Goal: Task Accomplishment & Management: Manage account settings

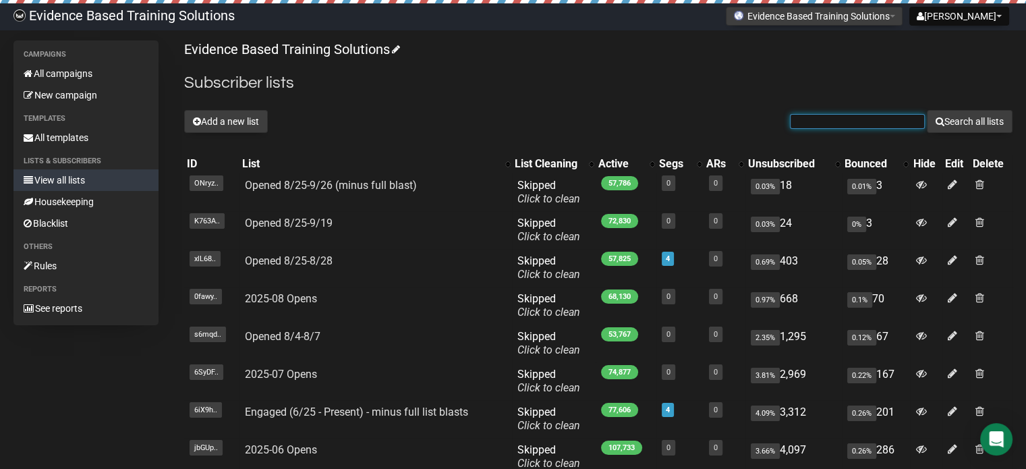
click at [861, 115] on input "text" at bounding box center [857, 121] width 135 height 15
paste input "KHILLPSYD@GMAIL.COM"
type input "KHILLPSYD@GMAIL.COM"
click at [976, 117] on button "Search all lists" at bounding box center [970, 121] width 86 height 23
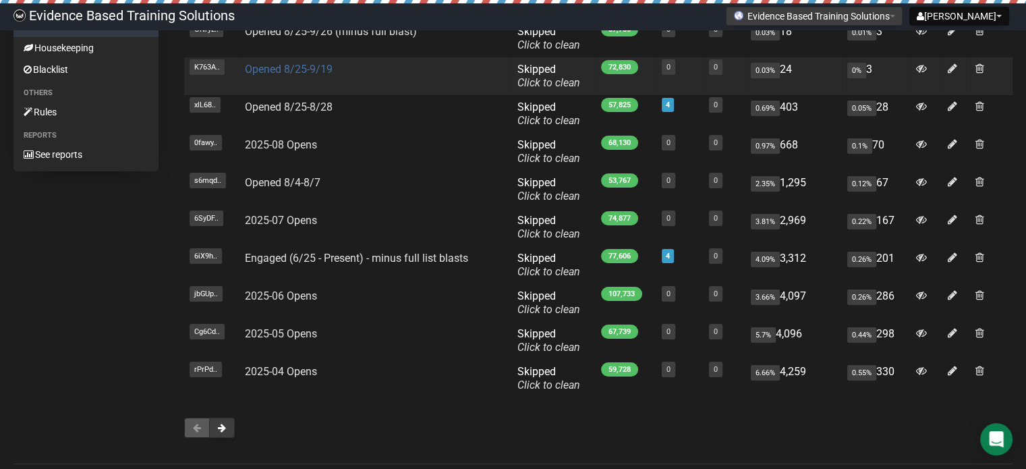
scroll to position [202, 0]
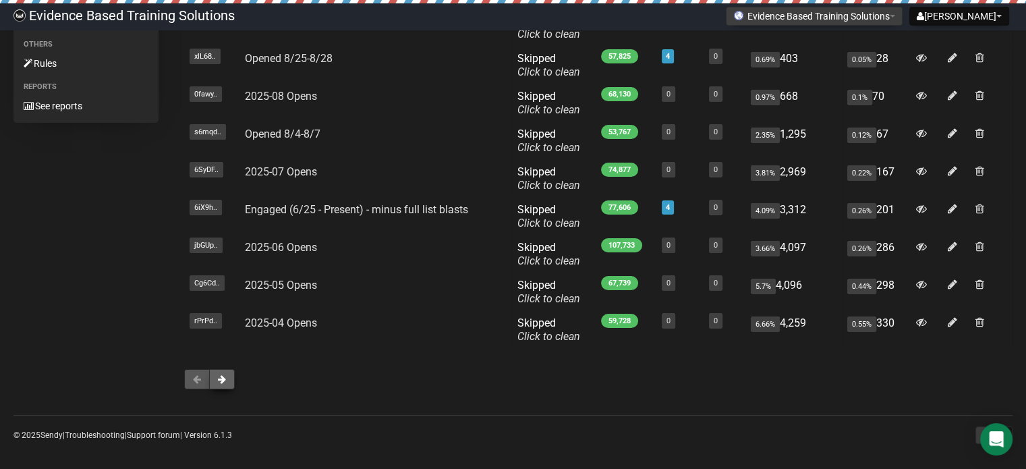
click at [213, 379] on button at bounding box center [222, 379] width 26 height 20
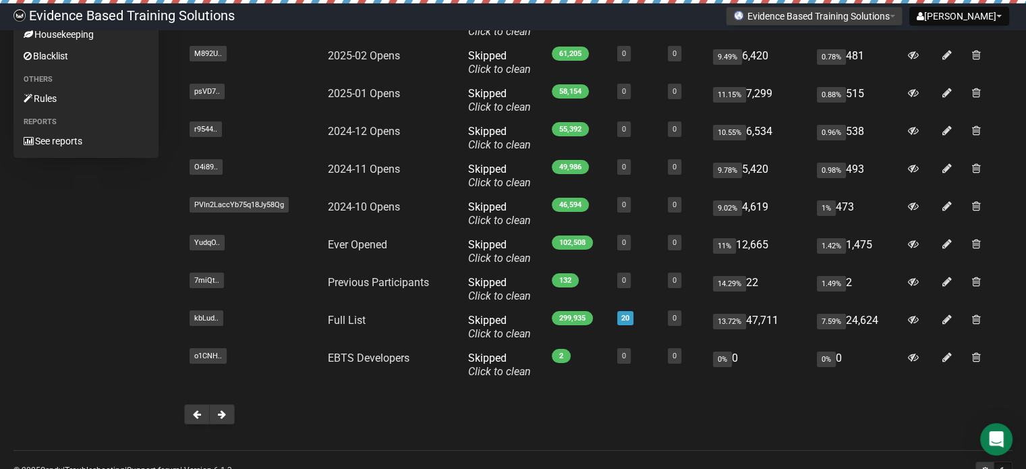
scroll to position [208, 0]
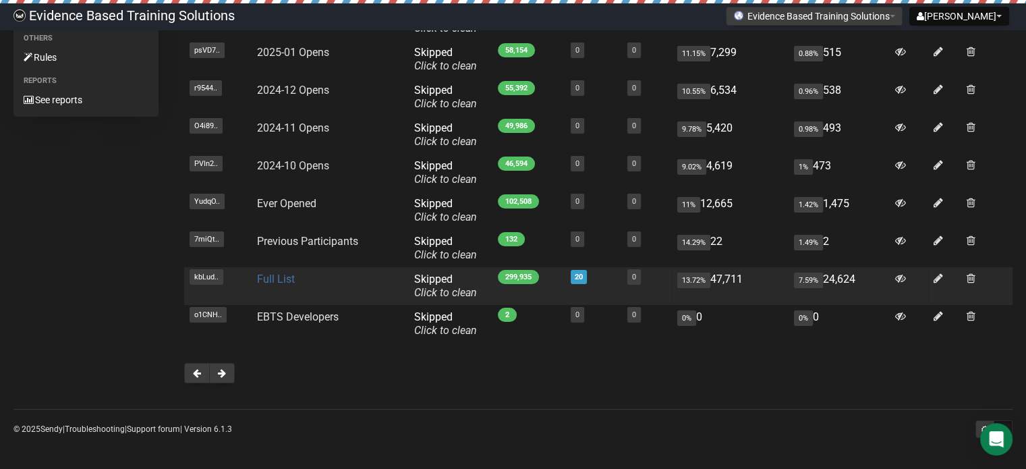
click at [276, 278] on link "Full List" at bounding box center [276, 279] width 38 height 13
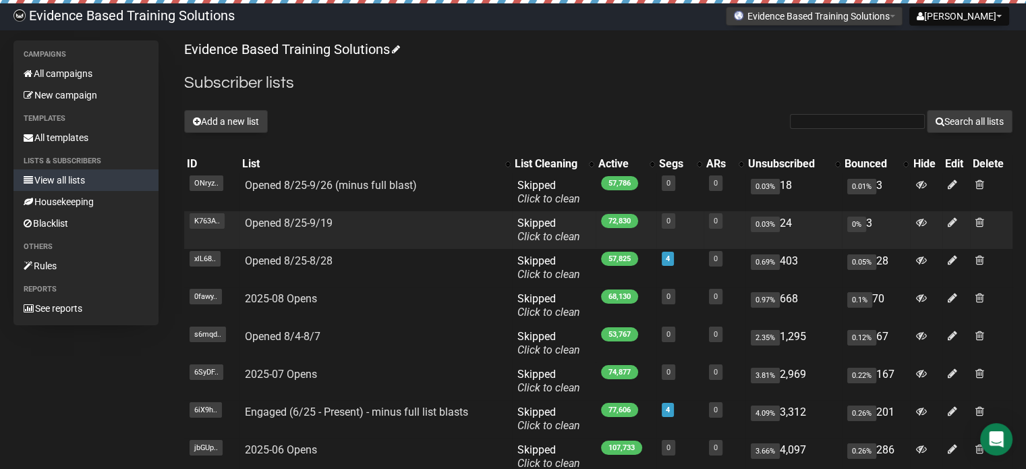
scroll to position [208, 0]
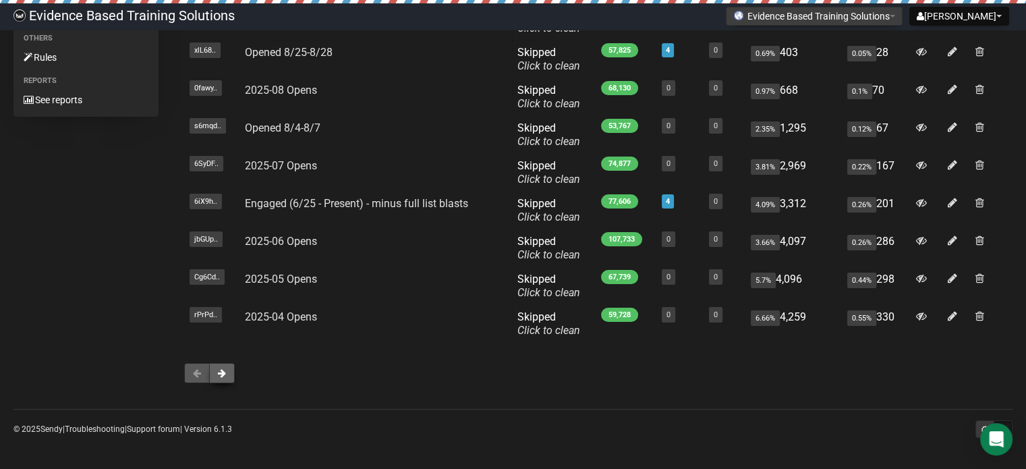
click at [230, 369] on button at bounding box center [222, 373] width 26 height 20
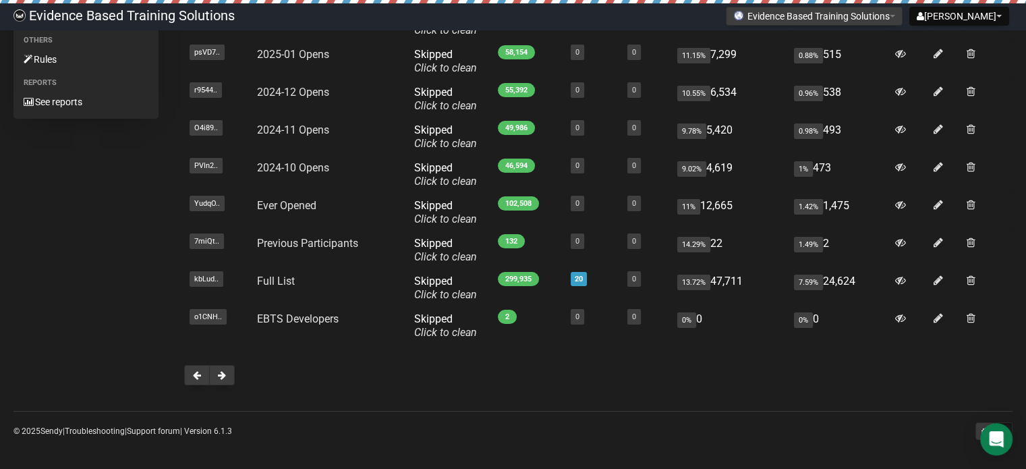
scroll to position [208, 0]
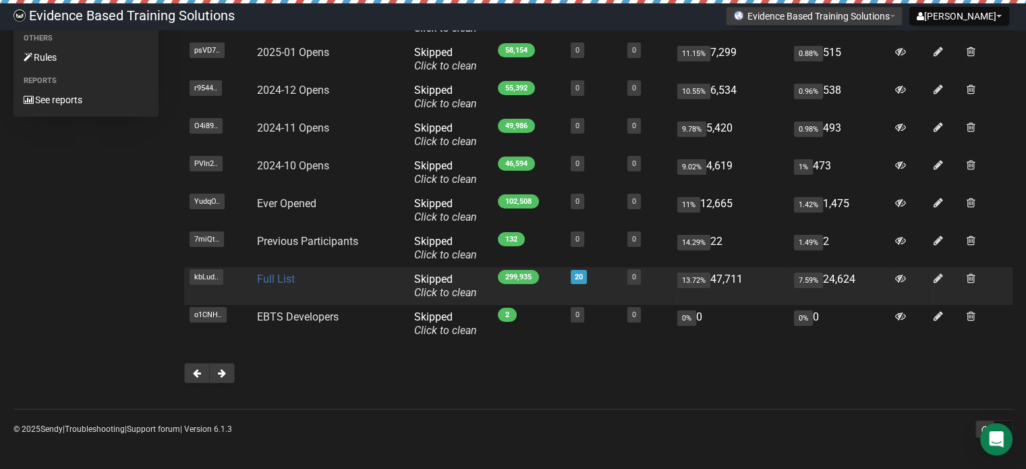
click at [287, 278] on link "Full List" at bounding box center [276, 279] width 38 height 13
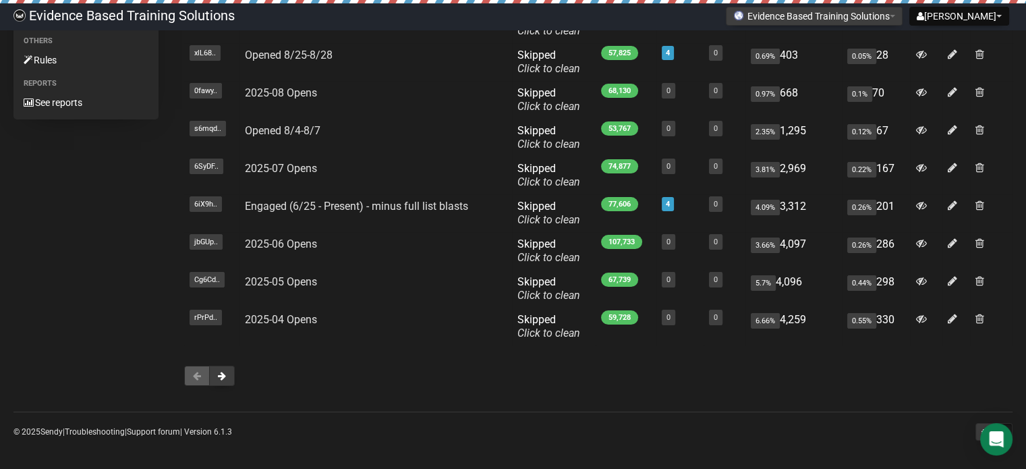
scroll to position [208, 0]
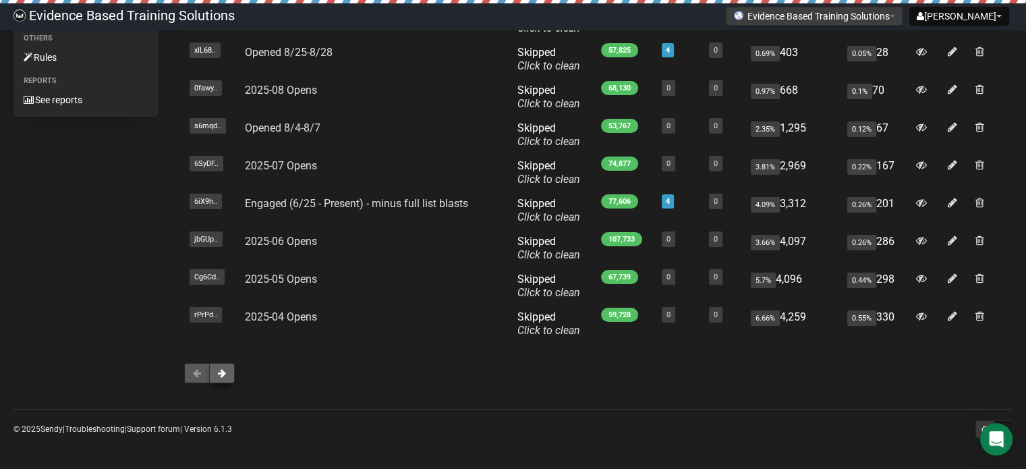
click at [224, 372] on span at bounding box center [222, 372] width 8 height 9
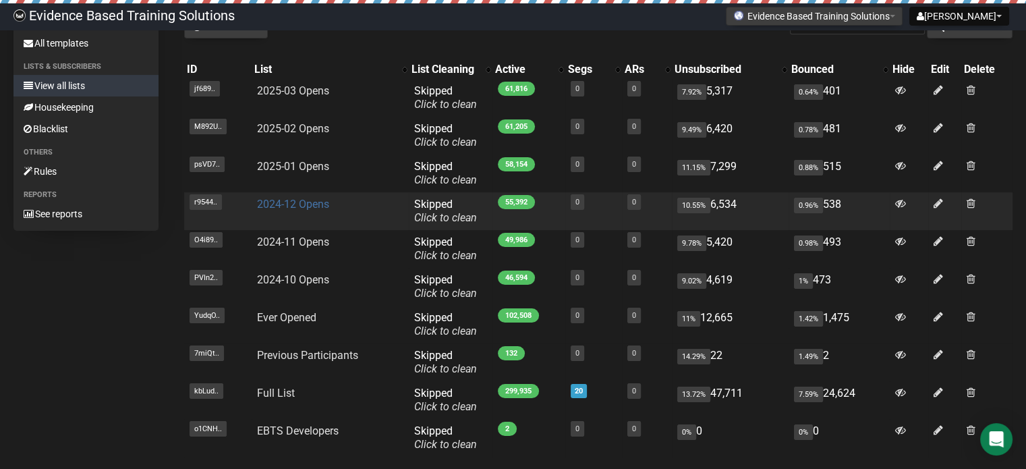
scroll to position [208, 0]
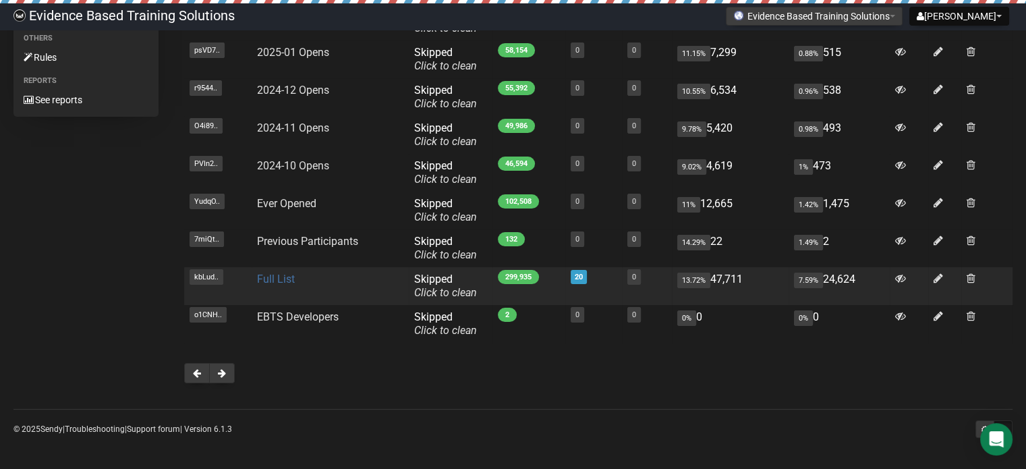
click at [279, 282] on link "Full List" at bounding box center [276, 279] width 38 height 13
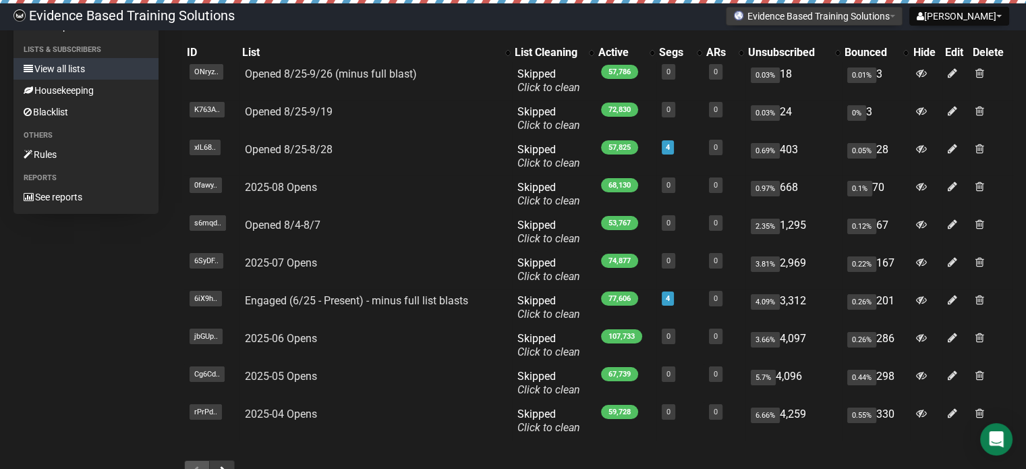
scroll to position [135, 0]
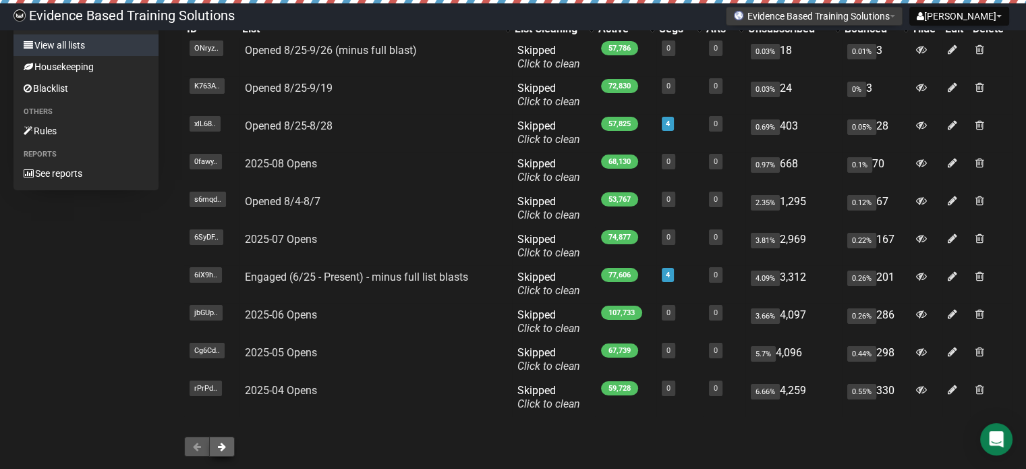
click at [222, 450] on span at bounding box center [222, 446] width 8 height 9
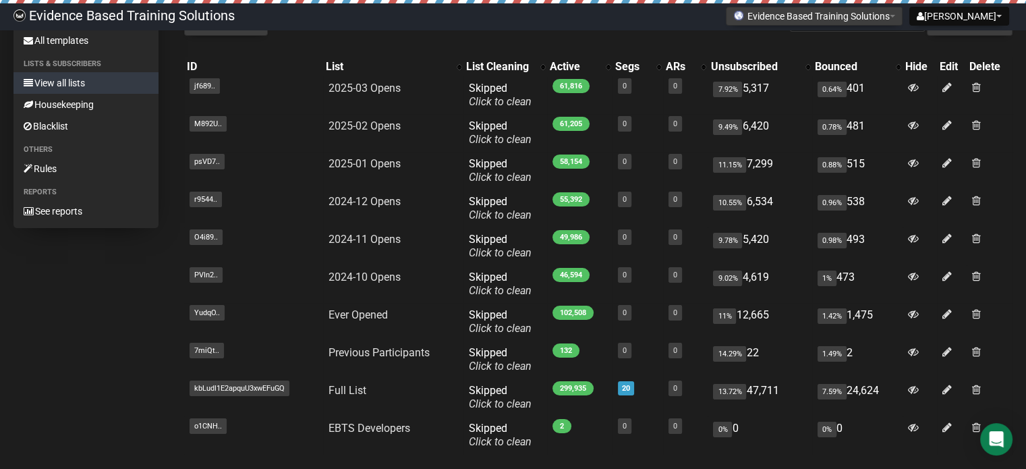
scroll to position [67, 0]
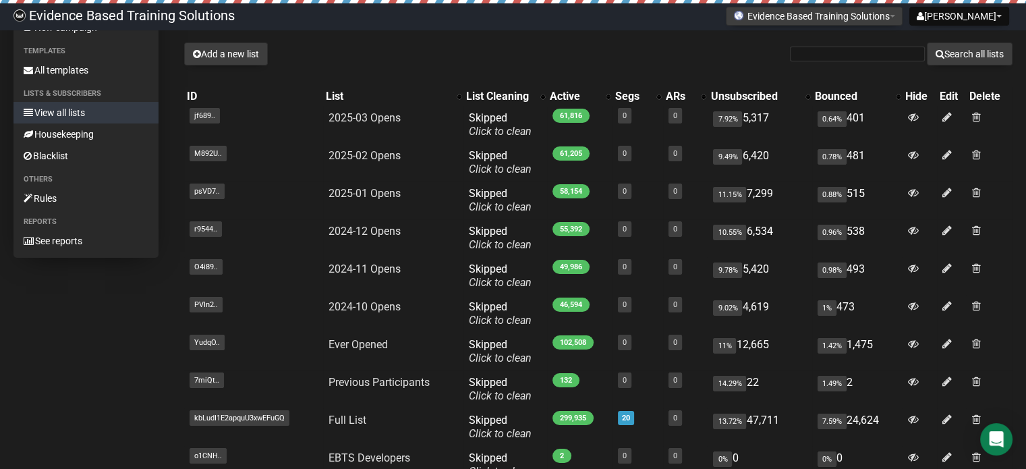
click at [78, 115] on link "View all lists" at bounding box center [85, 113] width 145 height 22
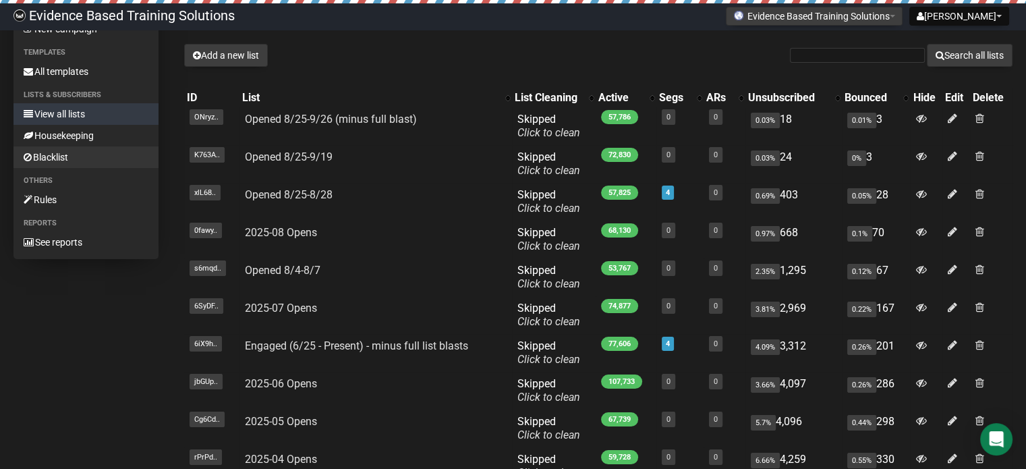
scroll to position [208, 0]
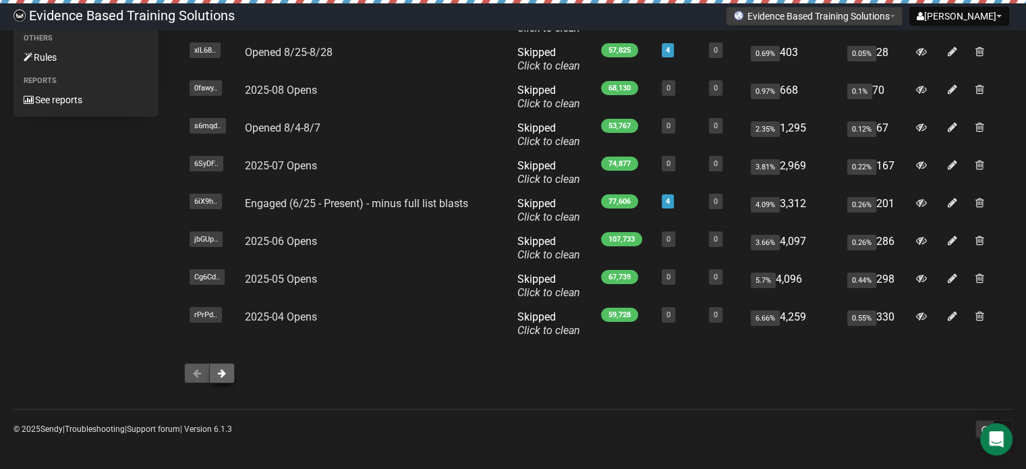
click at [227, 373] on button at bounding box center [222, 373] width 26 height 20
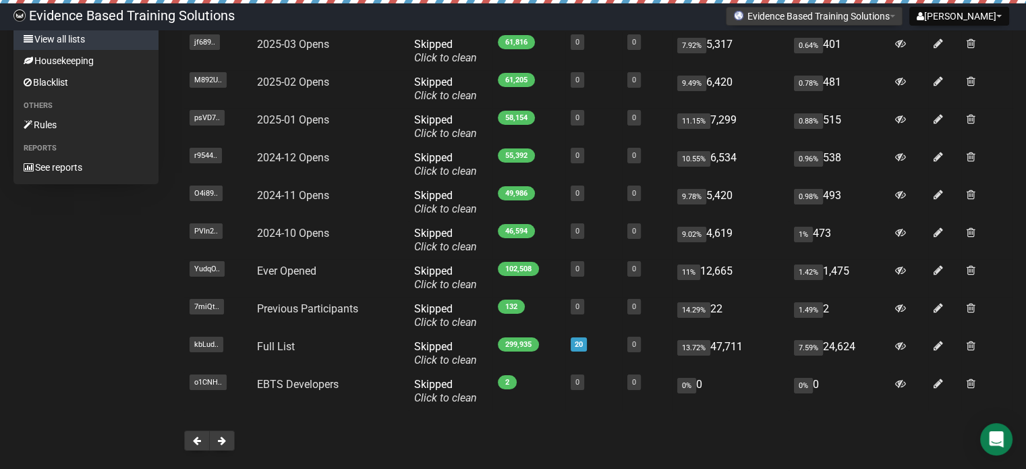
scroll to position [74, 0]
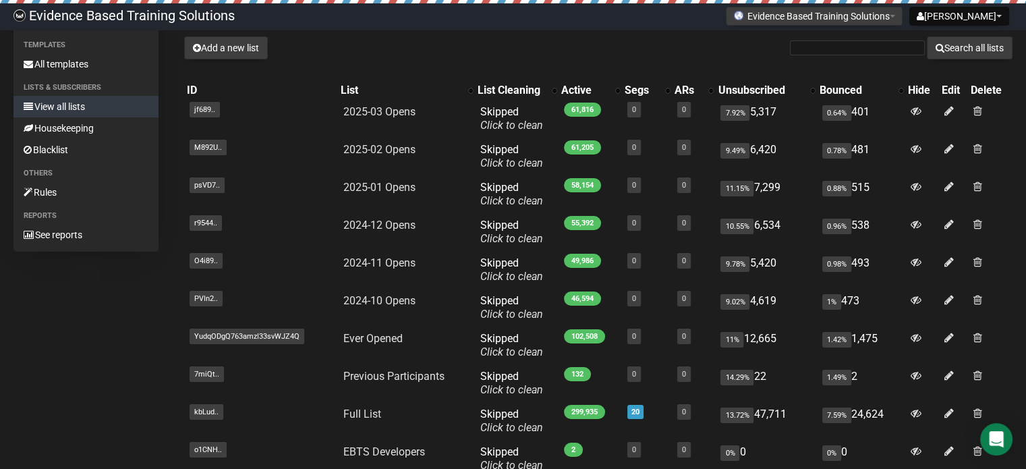
click at [81, 345] on div "Campaigns All campaigns New campaign Templates All templates Lists & subscriber…" at bounding box center [512, 249] width 999 height 565
click at [70, 110] on link "View all lists" at bounding box center [85, 107] width 145 height 22
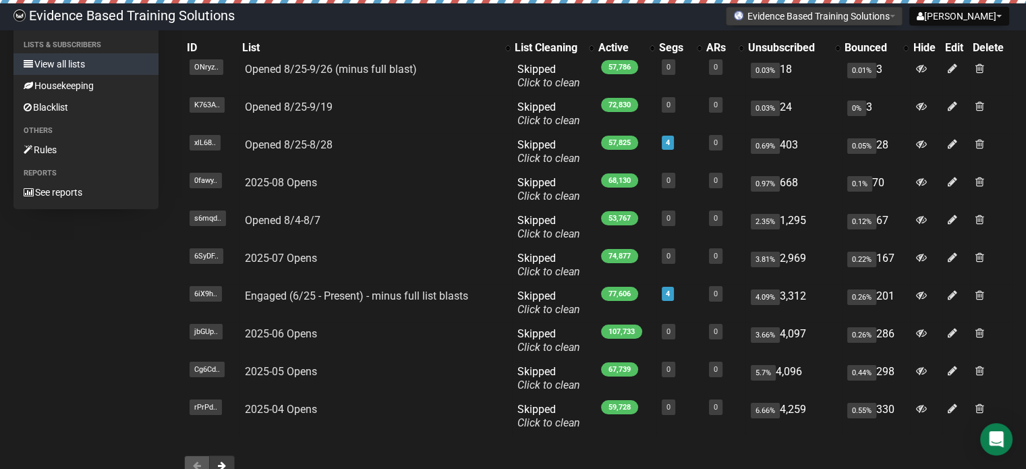
scroll to position [208, 0]
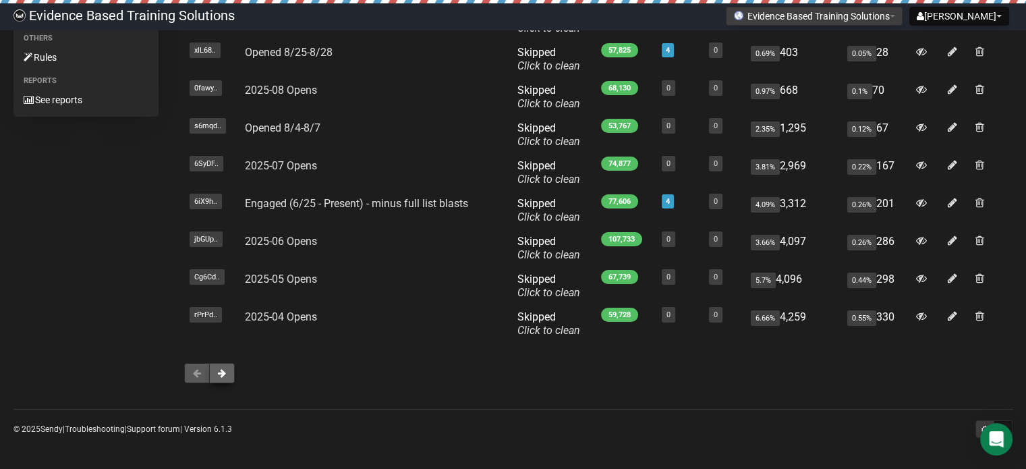
click at [213, 372] on button at bounding box center [222, 373] width 26 height 20
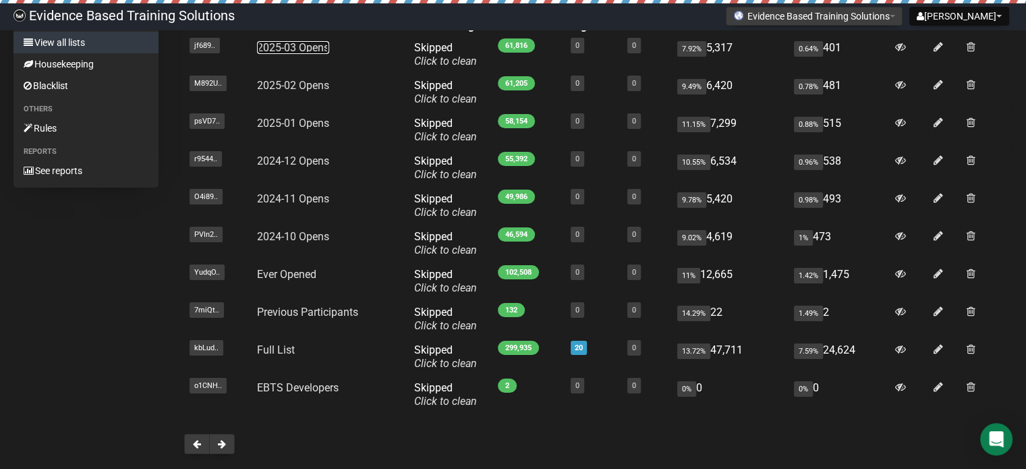
scroll to position [208, 0]
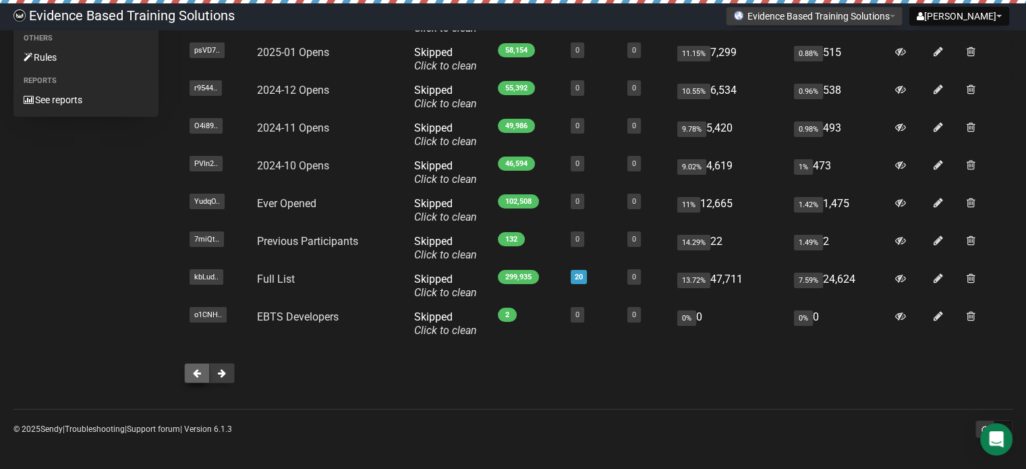
click at [193, 368] on span at bounding box center [197, 372] width 8 height 9
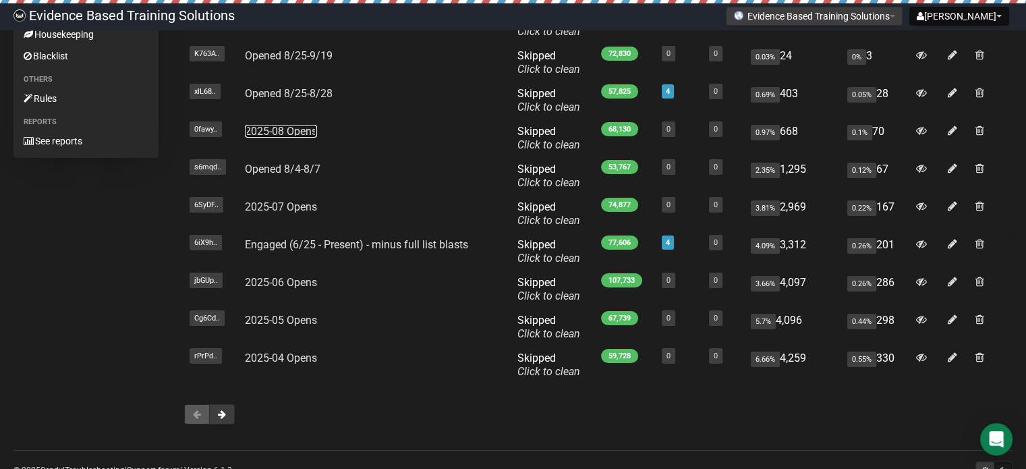
scroll to position [208, 0]
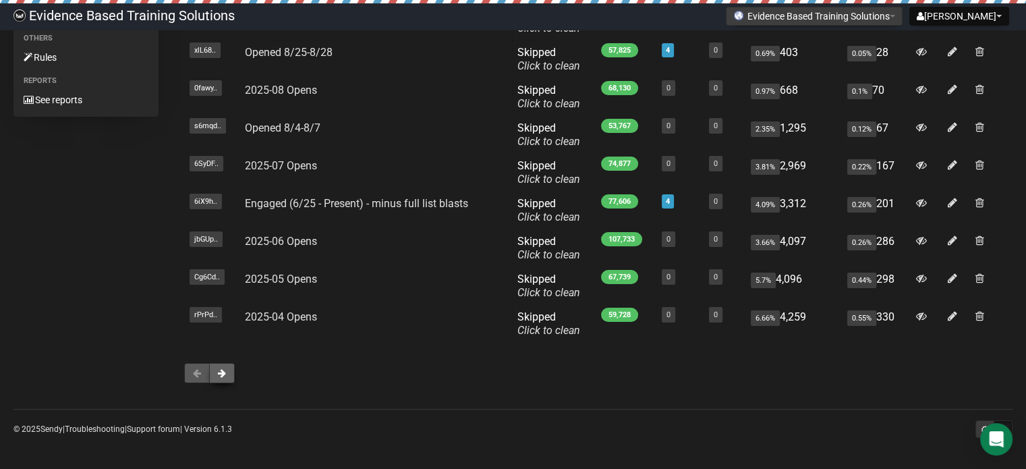
click at [217, 372] on button at bounding box center [222, 373] width 26 height 20
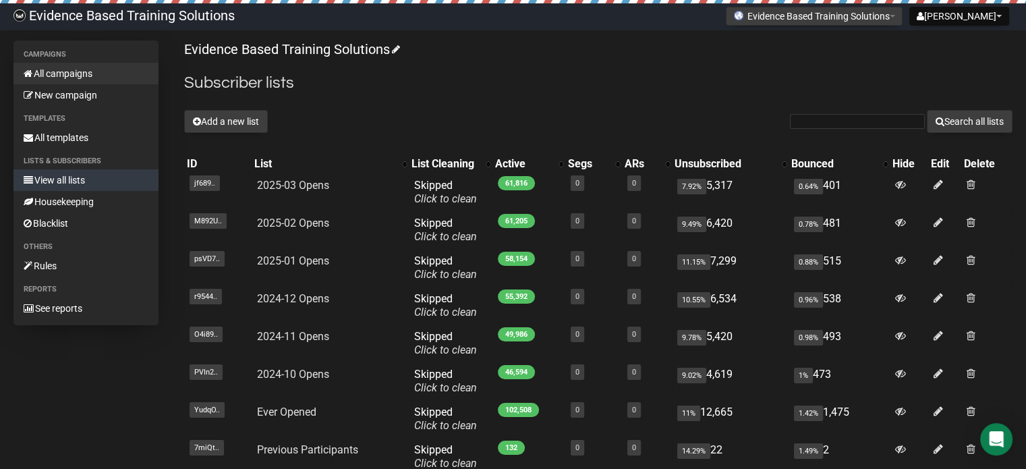
click at [72, 73] on link "All campaigns" at bounding box center [85, 74] width 145 height 22
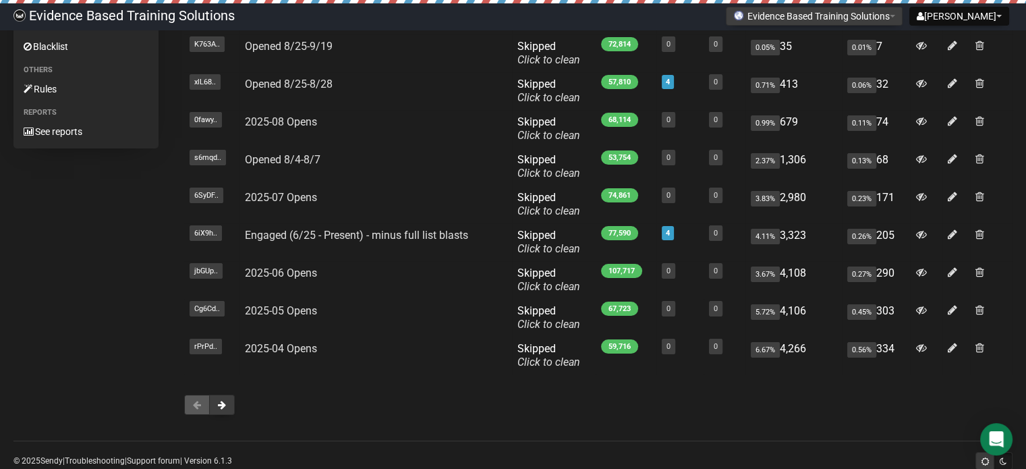
scroll to position [208, 0]
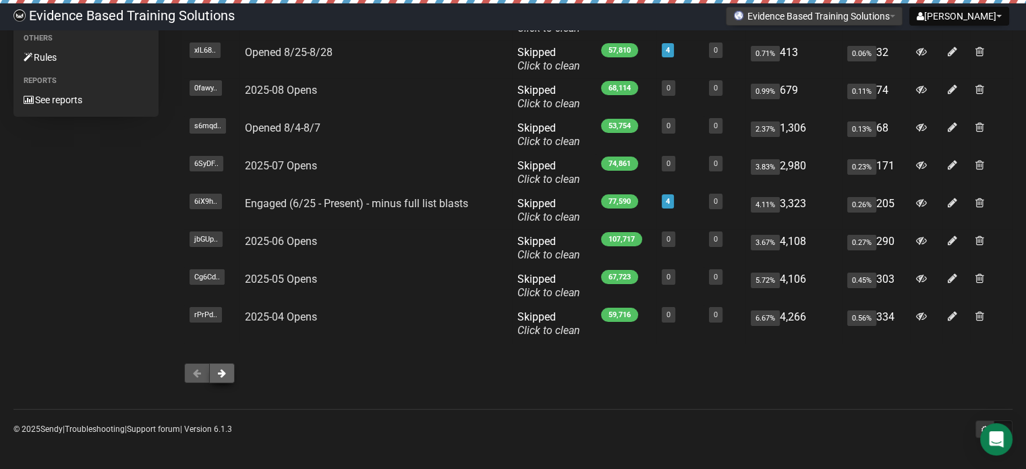
click at [219, 369] on span at bounding box center [222, 372] width 8 height 9
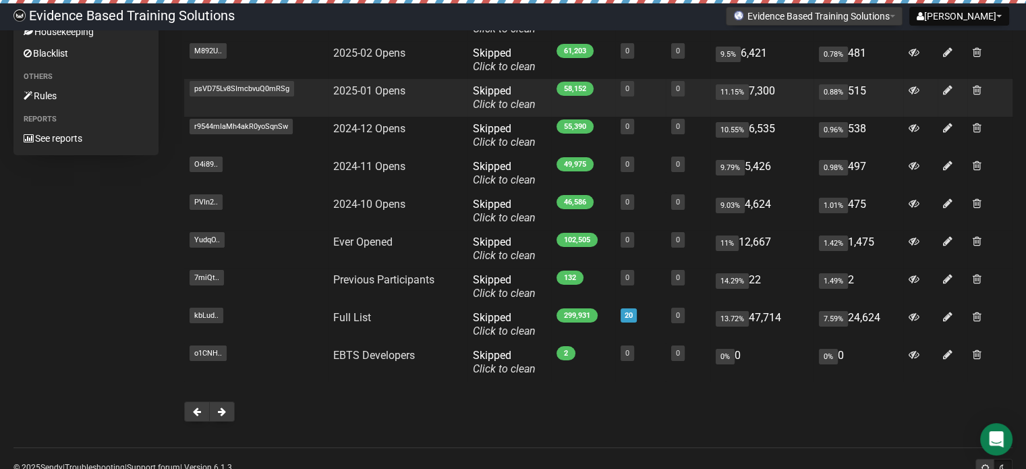
scroll to position [202, 0]
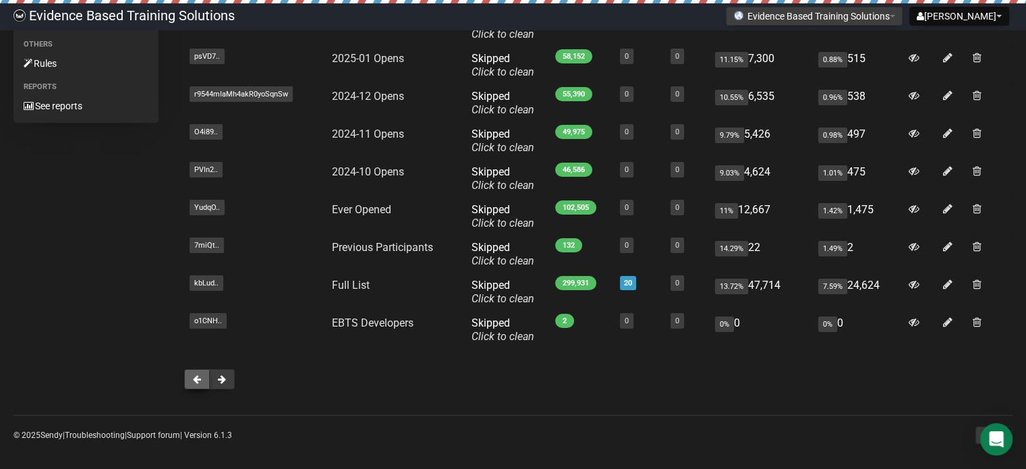
click at [200, 374] on span at bounding box center [197, 378] width 8 height 9
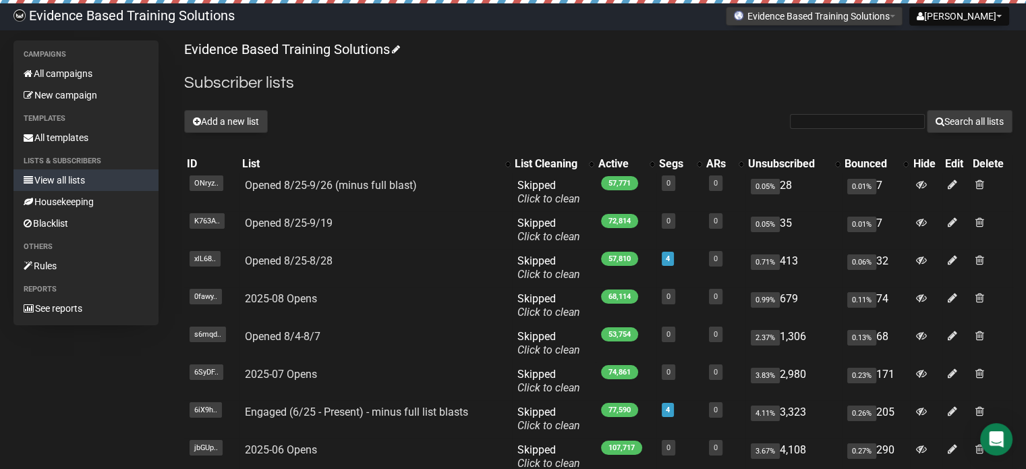
click at [492, 67] on div "Evidence Based Training Solutions Subscriber lists Add a new list Search all li…" at bounding box center [598, 322] width 828 height 565
click at [225, 121] on button "Add a new list" at bounding box center [226, 121] width 84 height 23
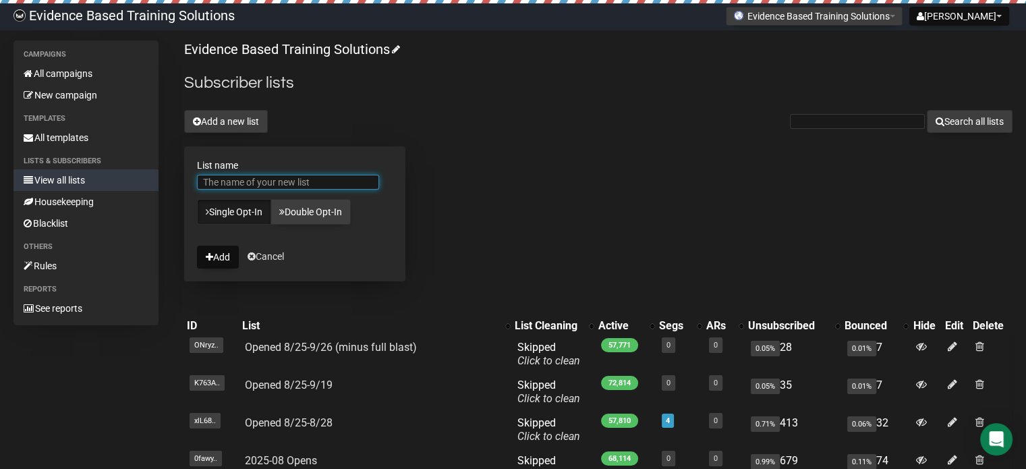
click at [332, 177] on input "List name" at bounding box center [288, 182] width 182 height 15
click at [344, 182] on input "Expanded List - 10/24 - Present" at bounding box center [288, 182] width 182 height 15
type input "Expanded List - 10/24 - Present"
click at [223, 256] on button "Add" at bounding box center [218, 257] width 42 height 23
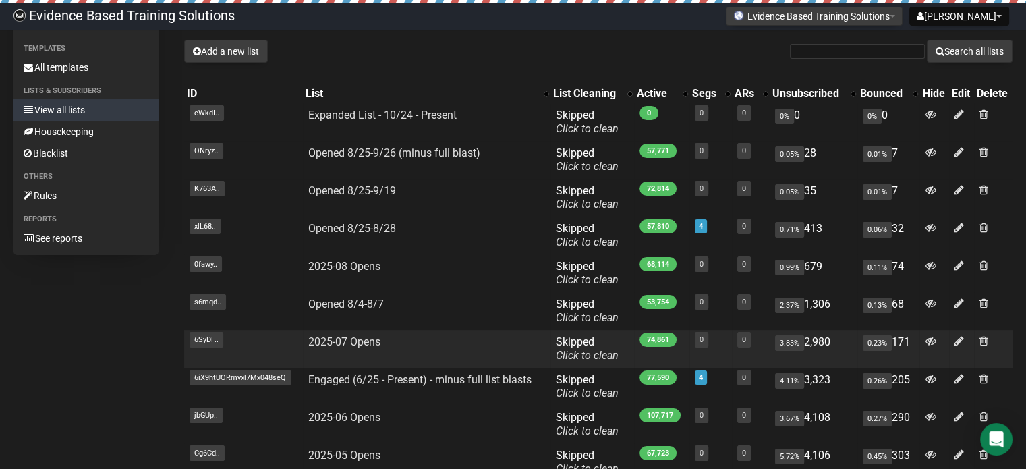
scroll to position [208, 0]
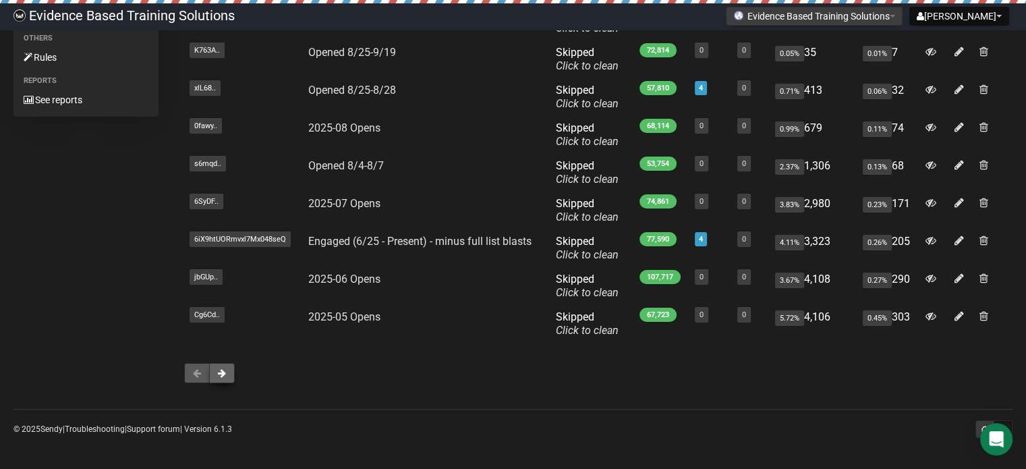
click at [221, 375] on span at bounding box center [222, 372] width 8 height 9
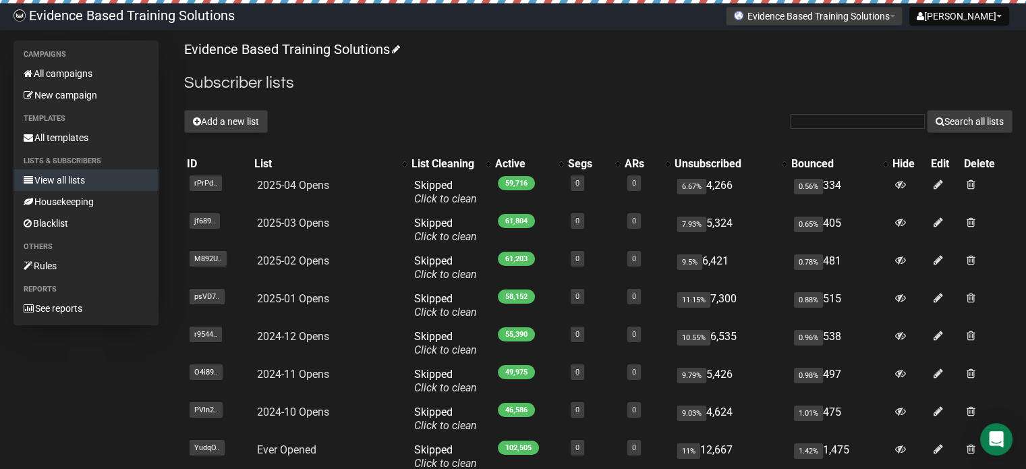
click at [79, 185] on link "View all lists" at bounding box center [85, 180] width 145 height 22
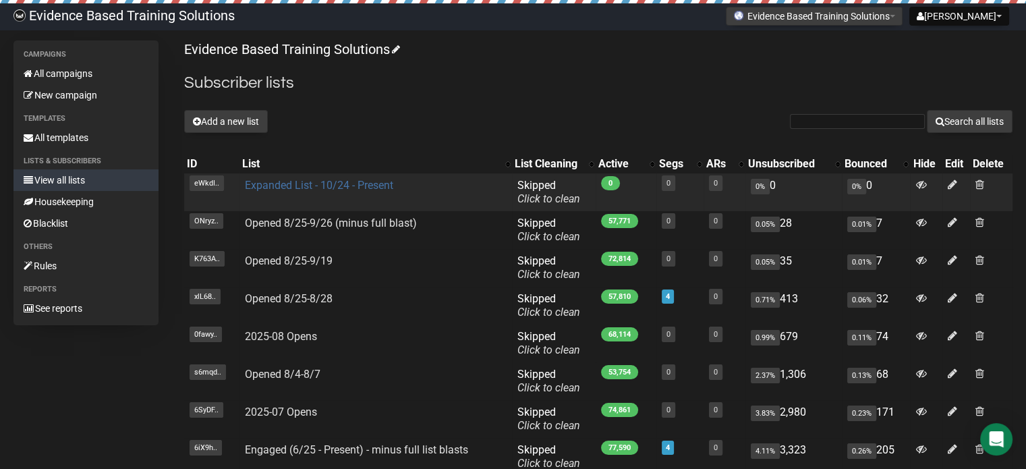
click at [275, 183] on link "Expanded List - 10/24 - Present" at bounding box center [319, 185] width 148 height 13
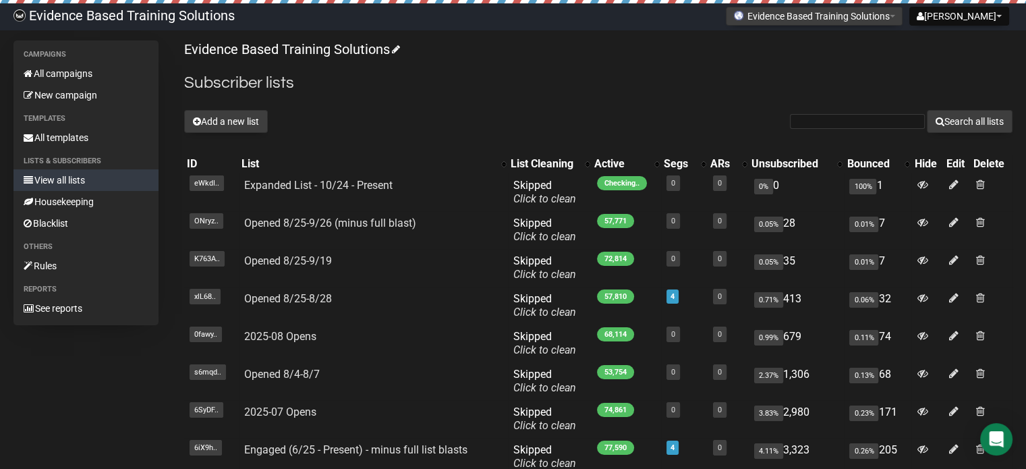
click at [100, 399] on div "Campaigns All campaigns New campaign Templates All templates Lists & subscriber…" at bounding box center [512, 322] width 999 height 565
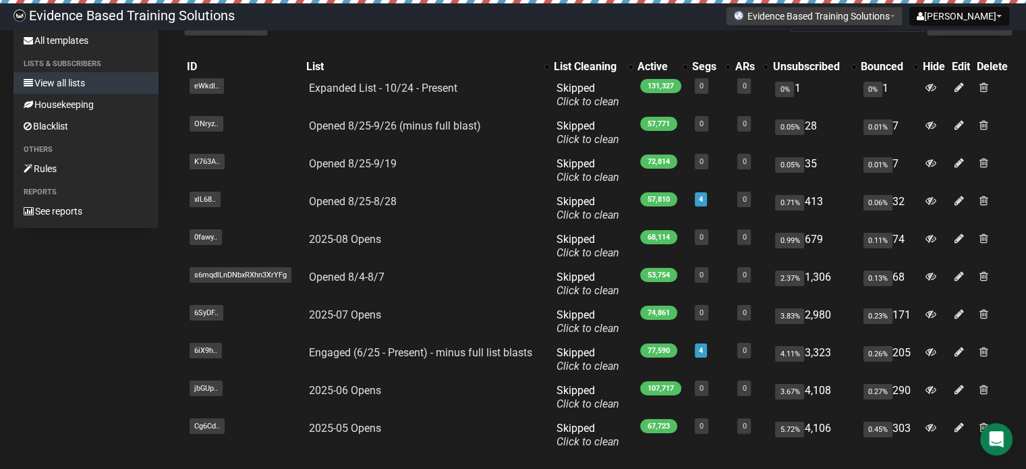
scroll to position [67, 0]
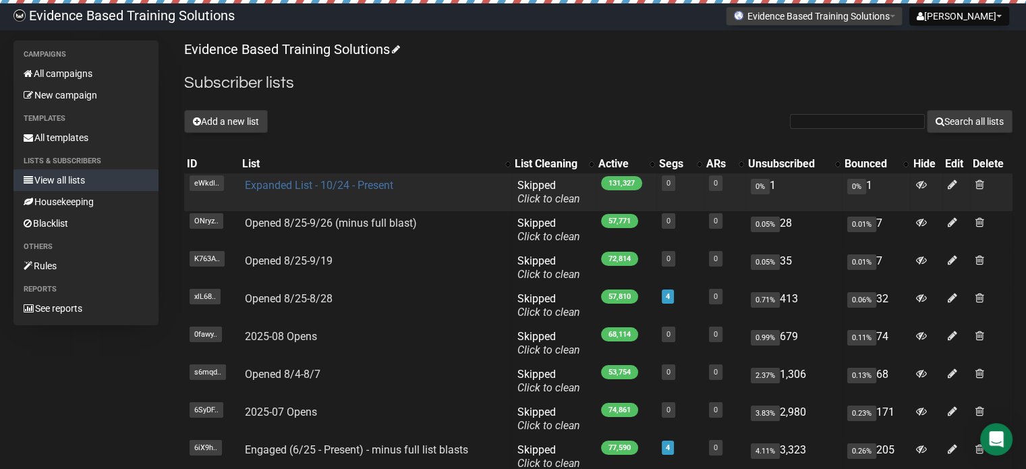
click at [289, 184] on link "Expanded List - 10/24 - Present" at bounding box center [319, 185] width 148 height 13
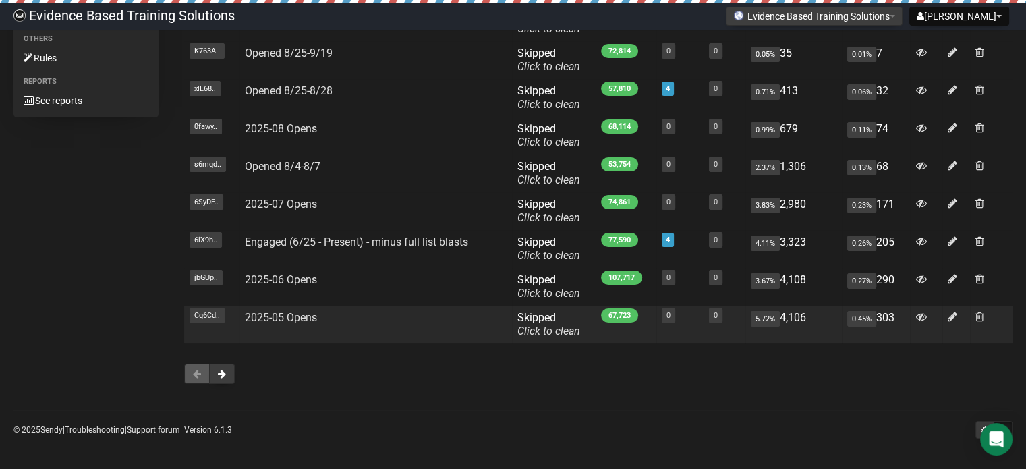
scroll to position [208, 0]
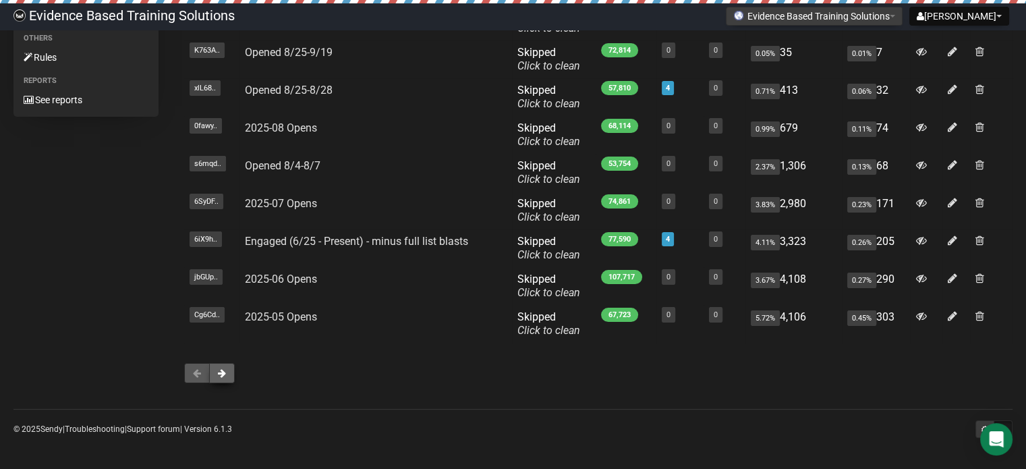
click at [220, 371] on span at bounding box center [222, 372] width 8 height 9
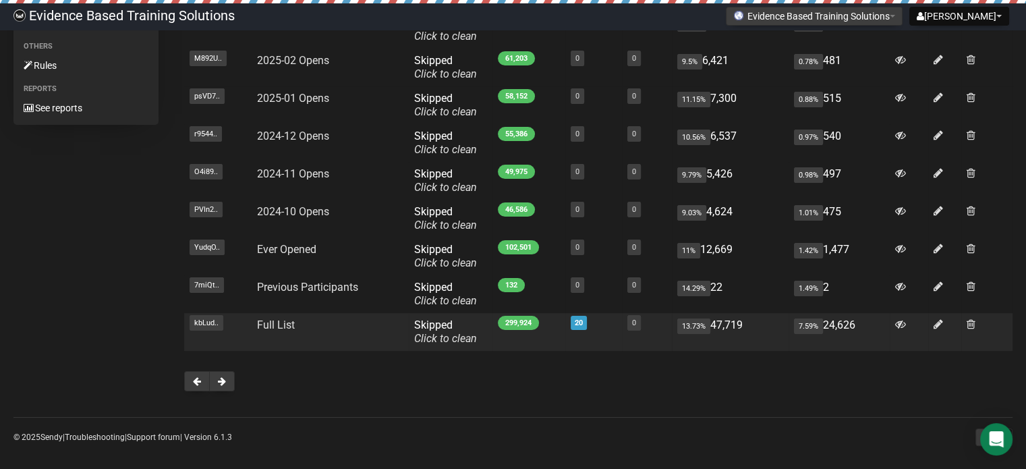
scroll to position [202, 0]
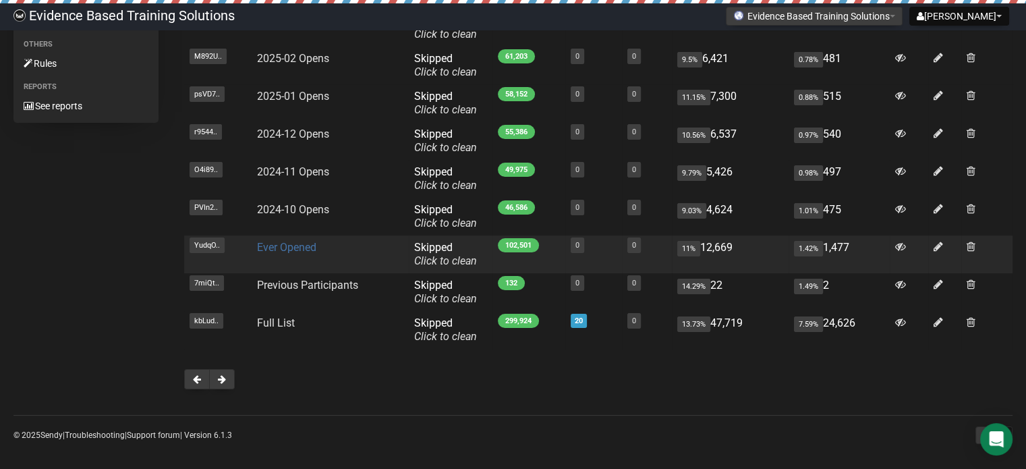
click at [291, 242] on link "Ever Opened" at bounding box center [286, 247] width 59 height 13
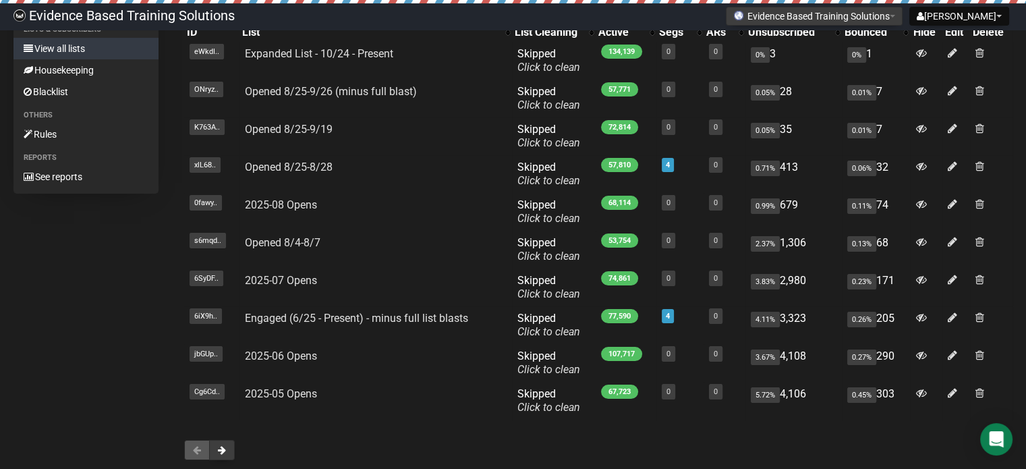
scroll to position [208, 0]
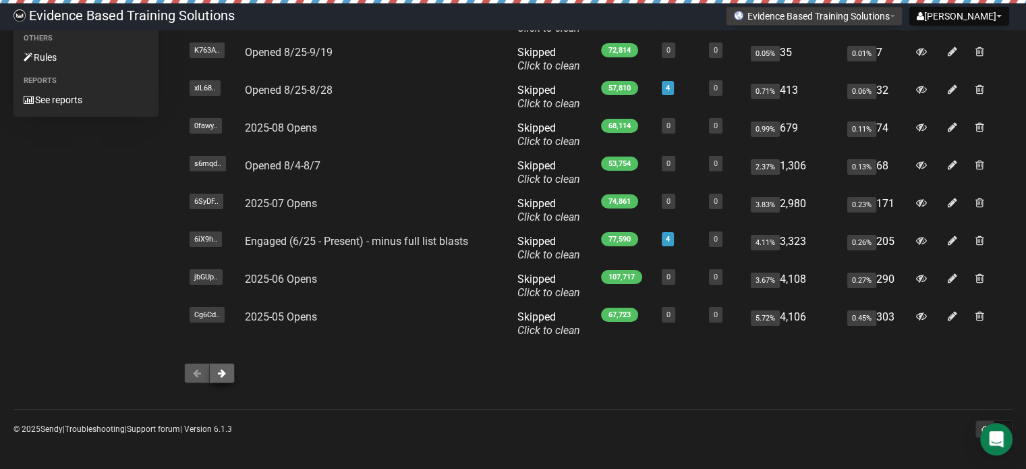
click at [230, 374] on button at bounding box center [222, 373] width 26 height 20
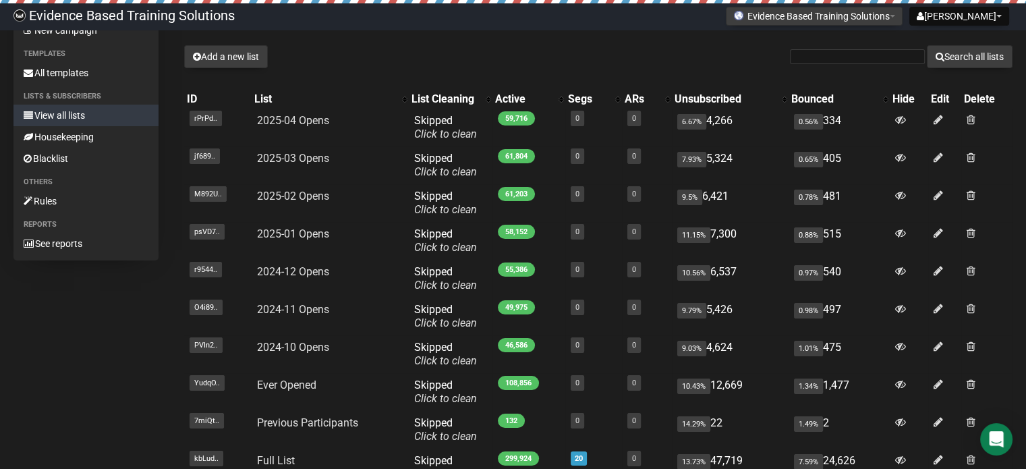
scroll to position [202, 0]
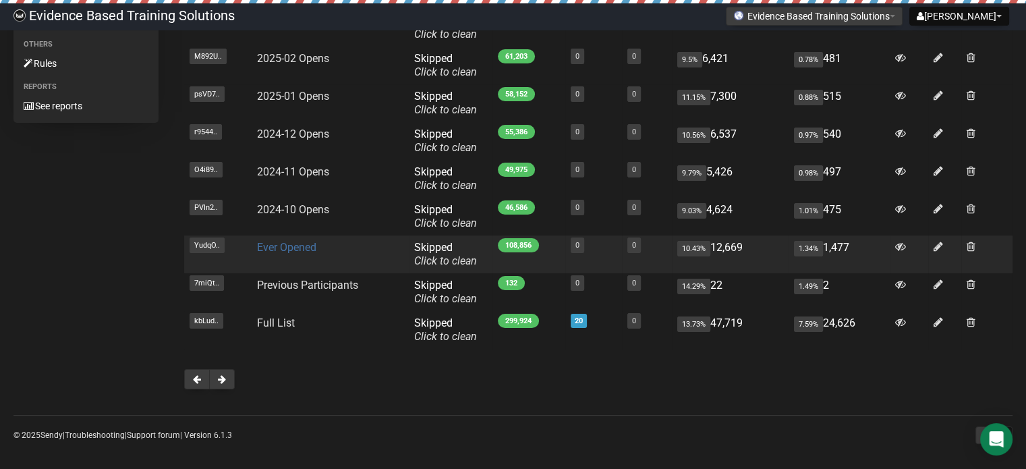
click at [291, 244] on link "Ever Opened" at bounding box center [286, 247] width 59 height 13
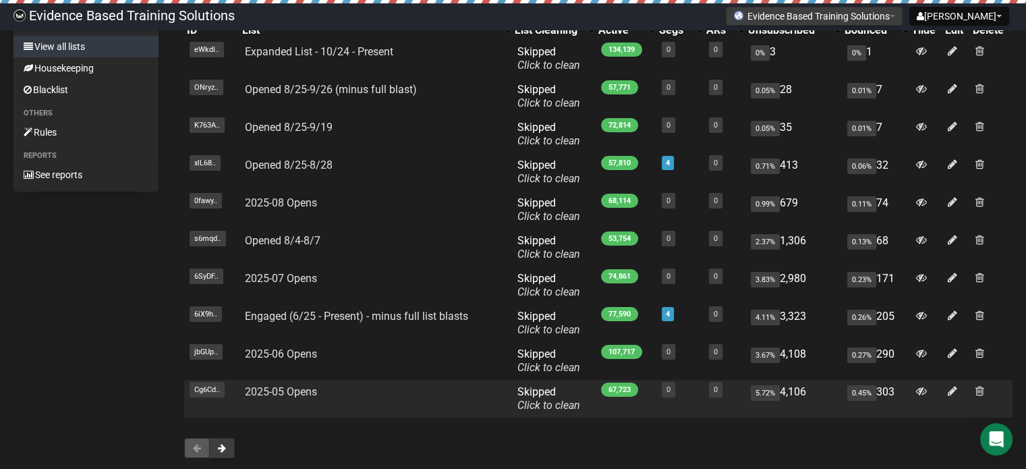
scroll to position [208, 0]
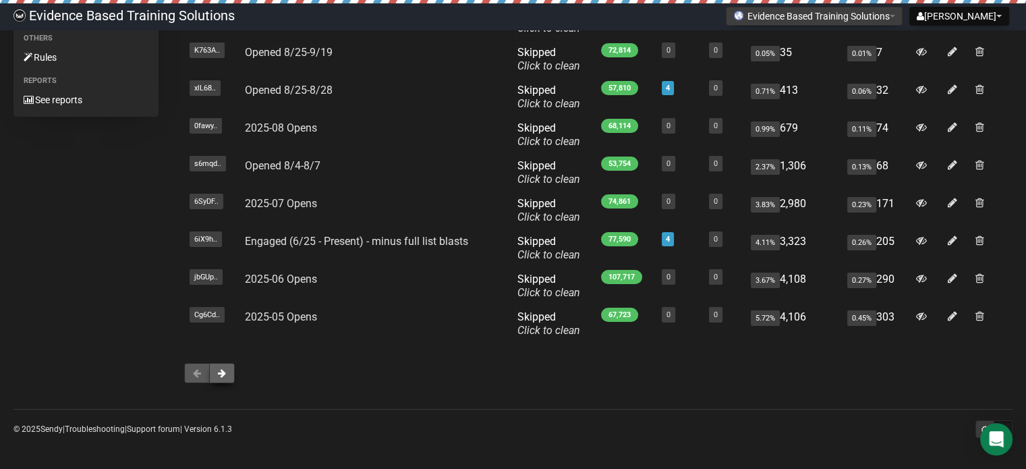
click at [214, 376] on button at bounding box center [222, 373] width 26 height 20
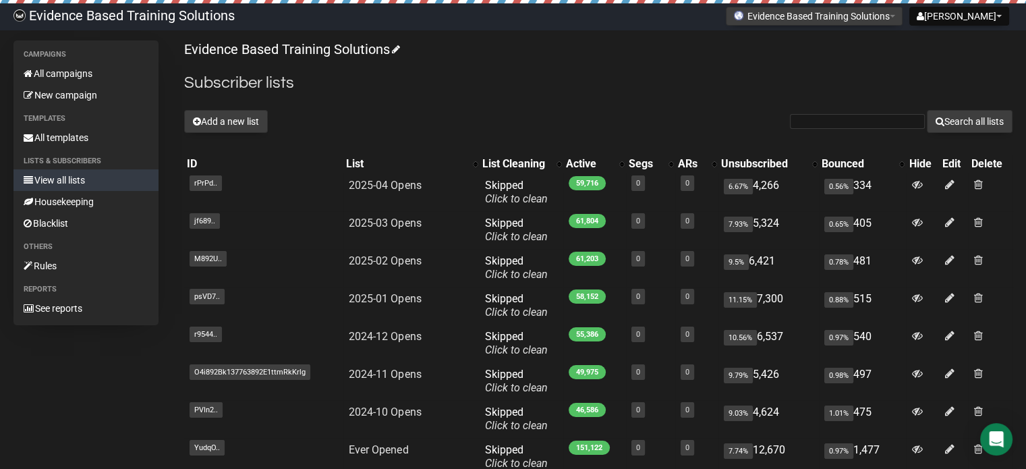
scroll to position [208, 0]
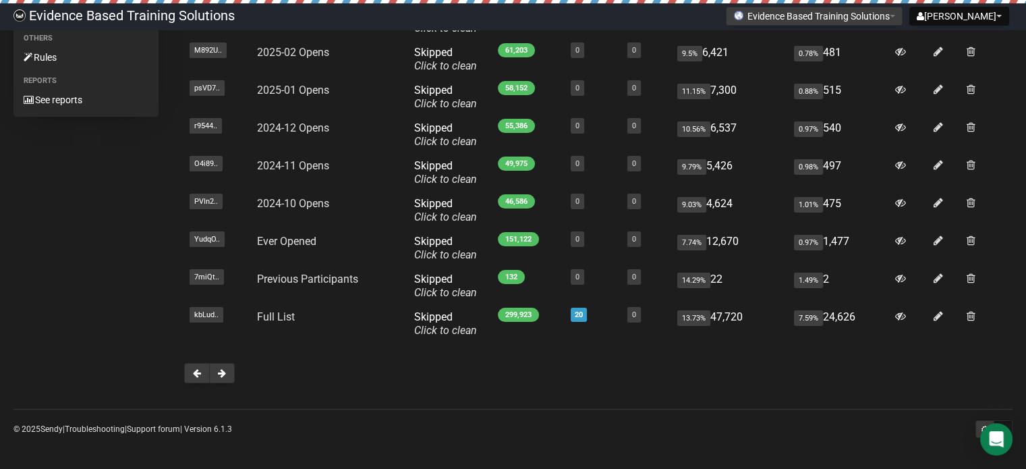
click at [214, 376] on button at bounding box center [222, 373] width 26 height 20
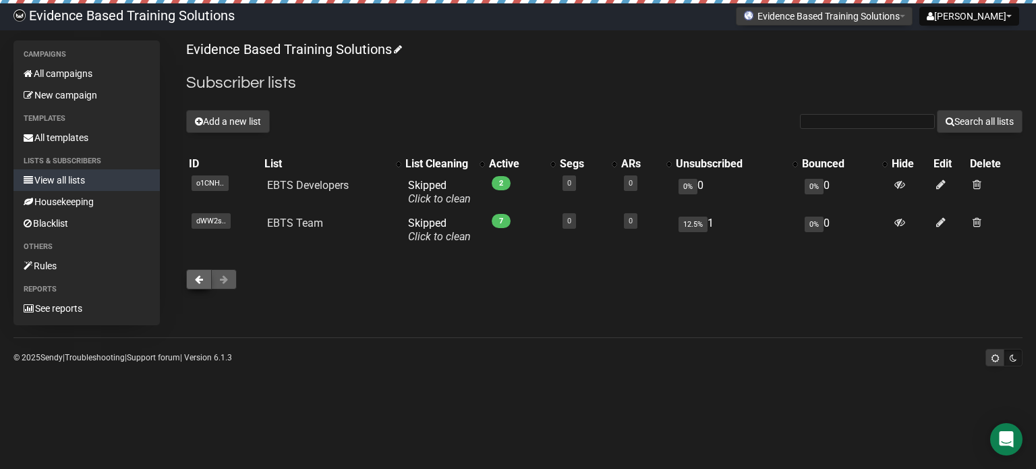
click at [199, 285] on button at bounding box center [199, 279] width 26 height 20
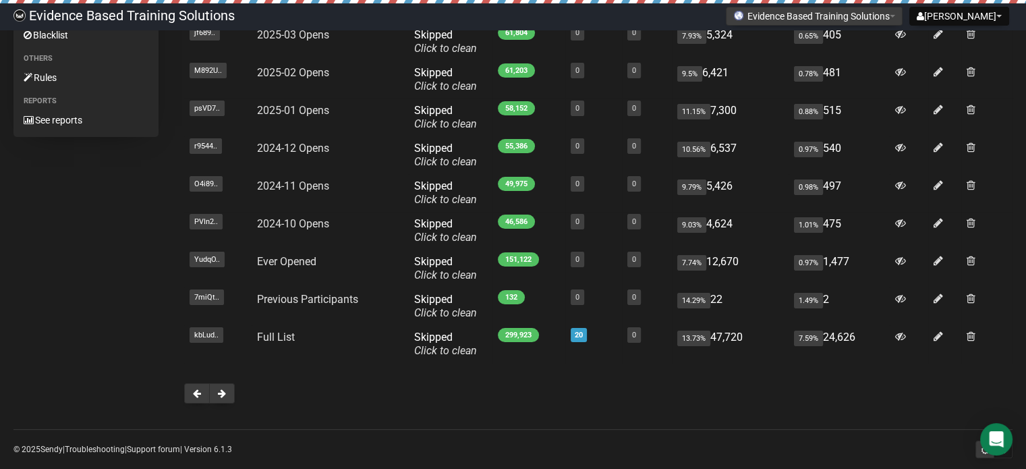
scroll to position [208, 0]
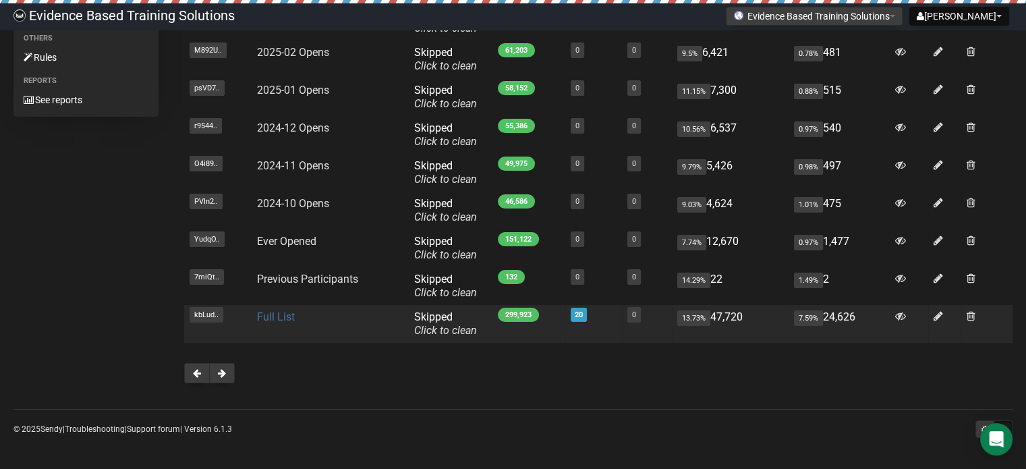
click at [287, 318] on link "Full List" at bounding box center [276, 316] width 38 height 13
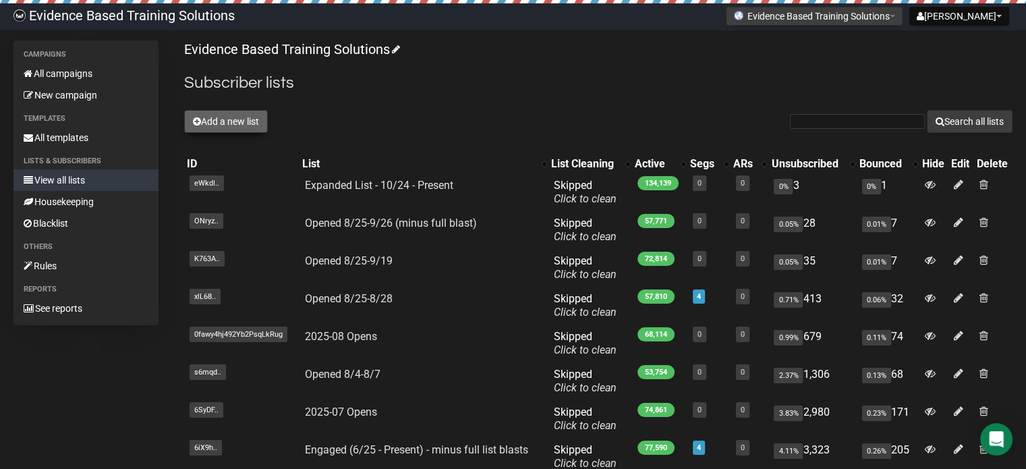
click at [220, 122] on button "Add a new list" at bounding box center [226, 121] width 84 height 23
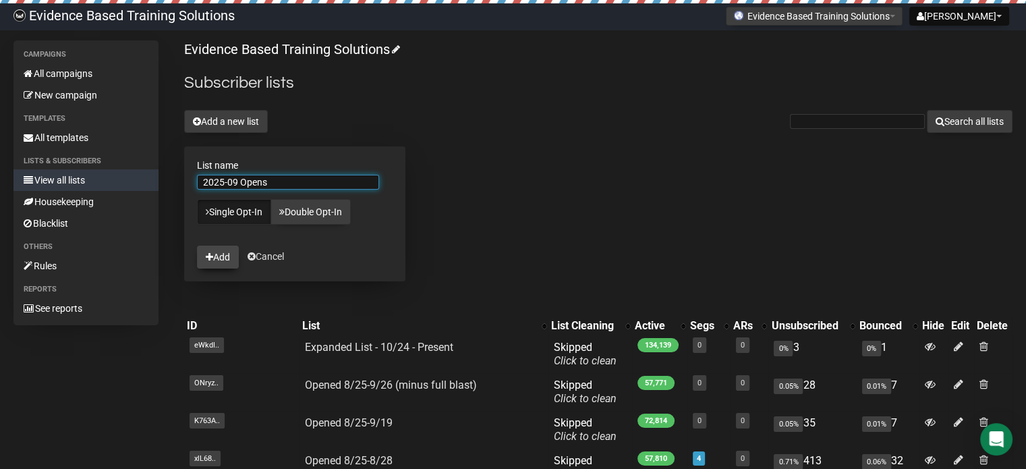
type input "2025-09 Opens"
click at [226, 252] on button "Add" at bounding box center [218, 257] width 42 height 23
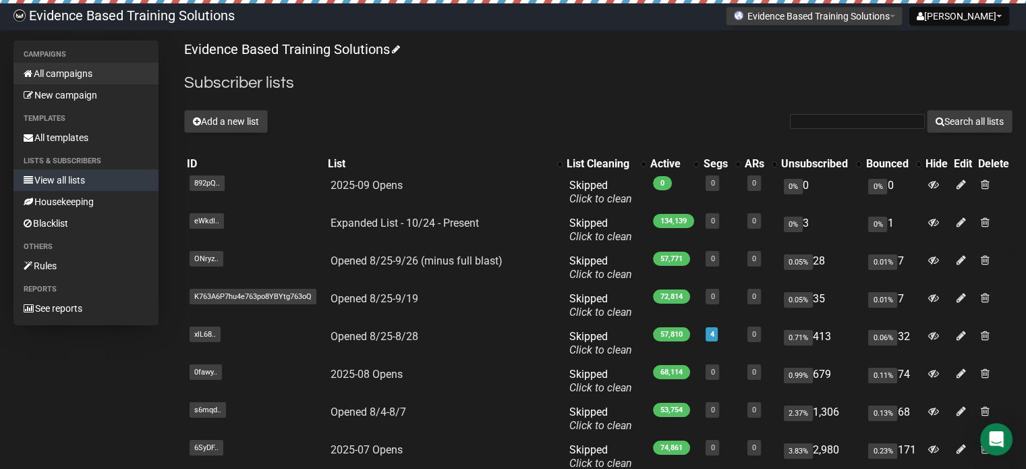
click at [77, 72] on link "All campaigns" at bounding box center [85, 74] width 145 height 22
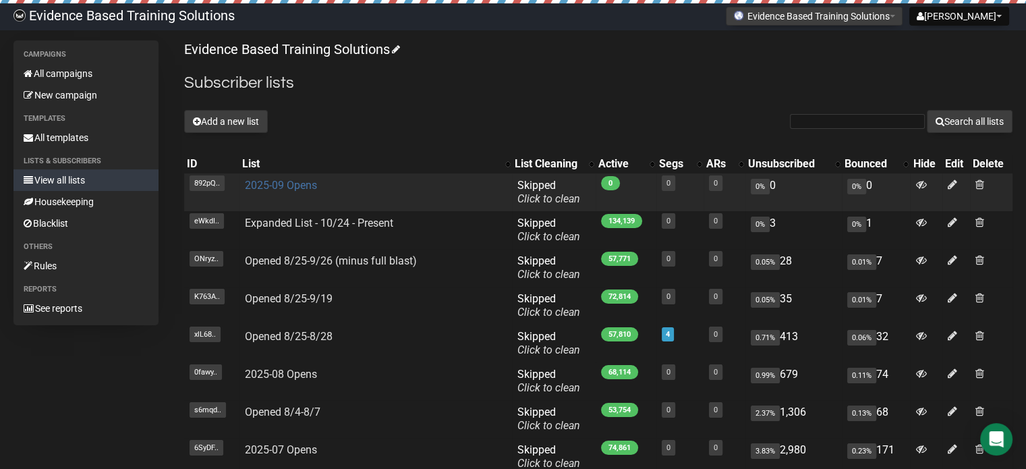
click at [275, 181] on link "2025-09 Opens" at bounding box center [281, 185] width 72 height 13
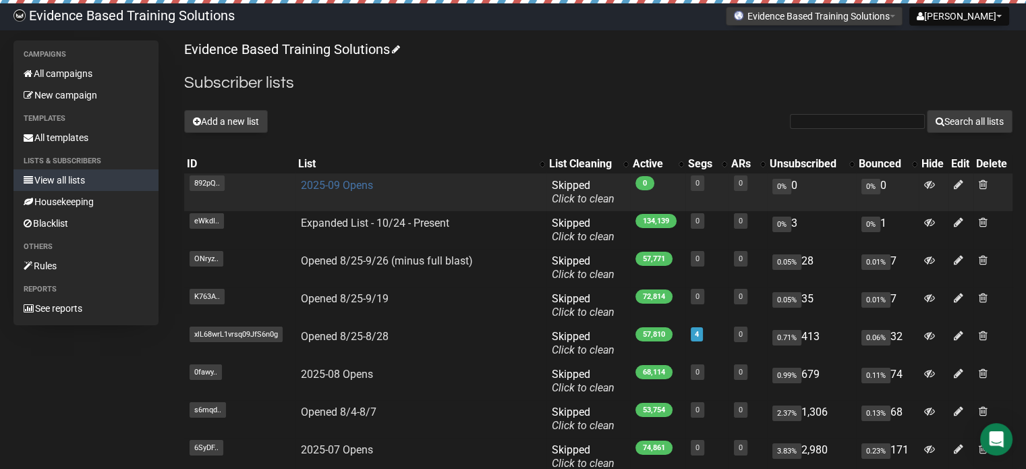
click at [340, 183] on link "2025-09 Opens" at bounding box center [337, 185] width 72 height 13
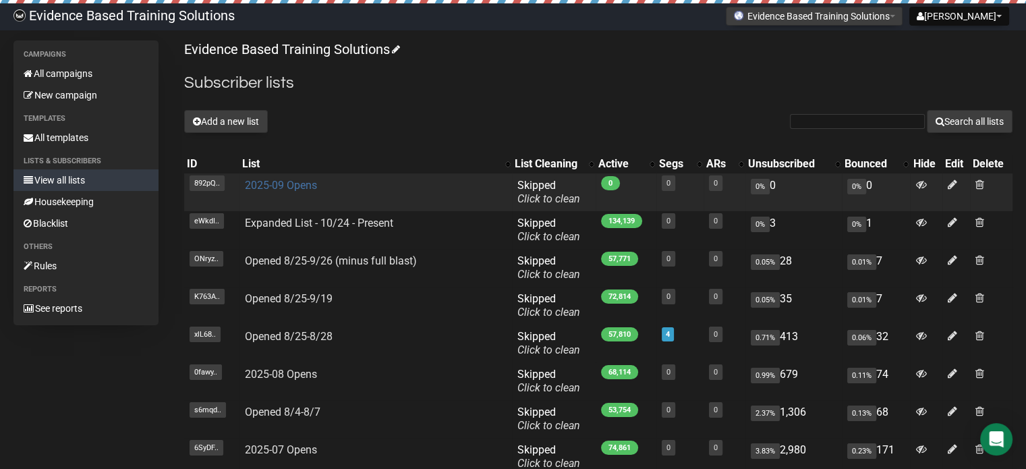
click at [278, 181] on link "2025-09 Opens" at bounding box center [281, 185] width 72 height 13
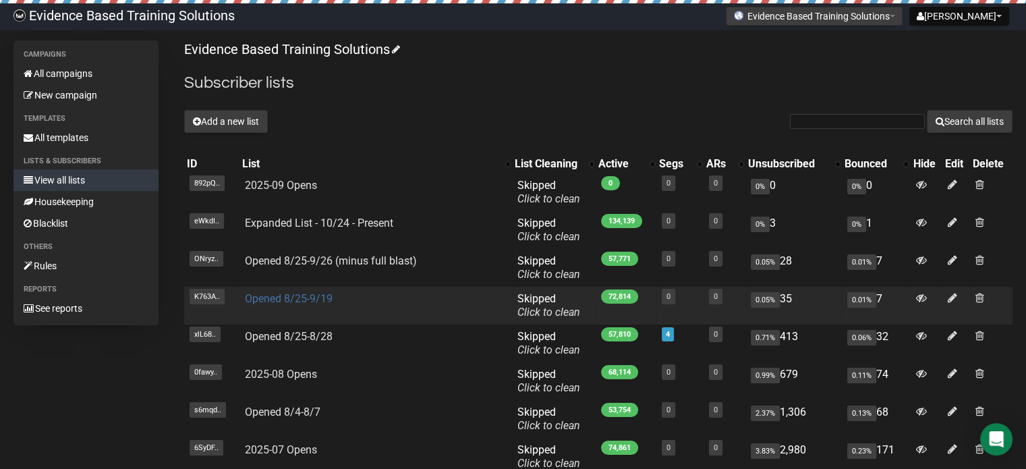
click at [314, 297] on link "Opened 8/25-9/19" at bounding box center [289, 298] width 88 height 13
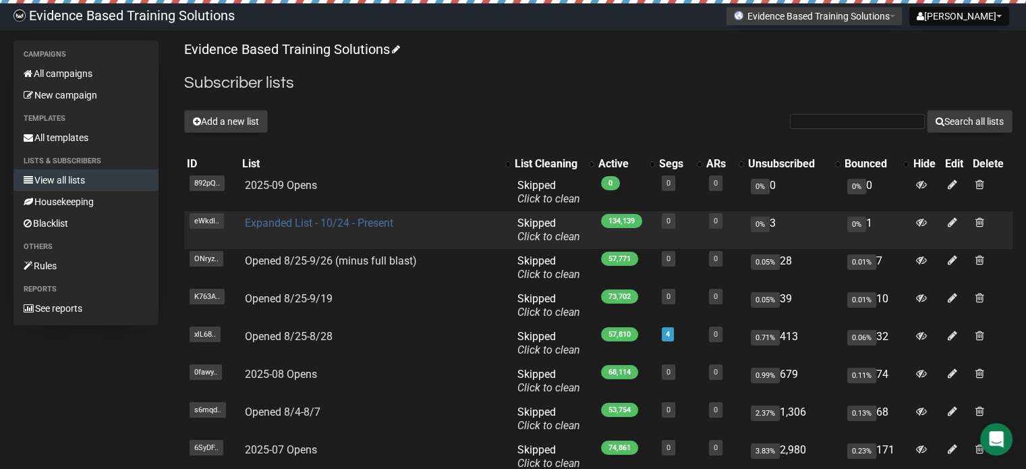
click at [322, 227] on link "Expanded List - 10/24 - Present" at bounding box center [319, 223] width 148 height 13
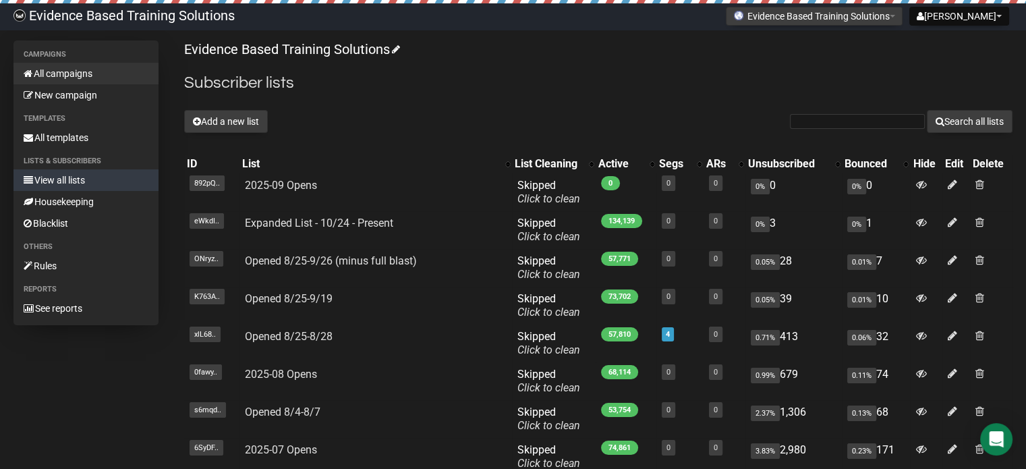
click at [71, 76] on link "All campaigns" at bounding box center [85, 74] width 145 height 22
